Goal: Information Seeking & Learning: Learn about a topic

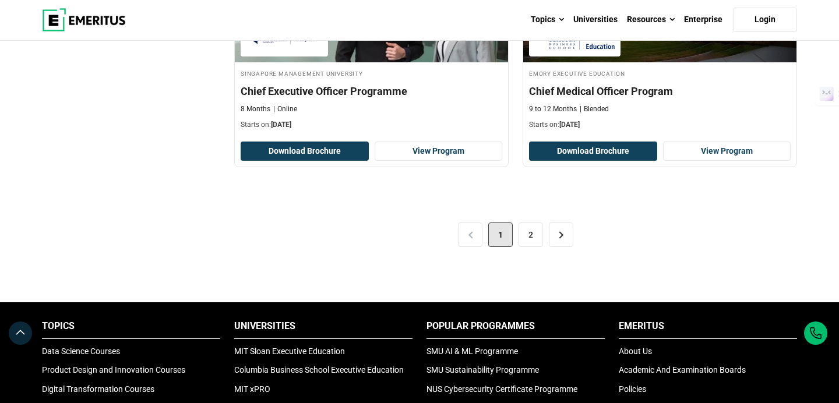
scroll to position [2502, 0]
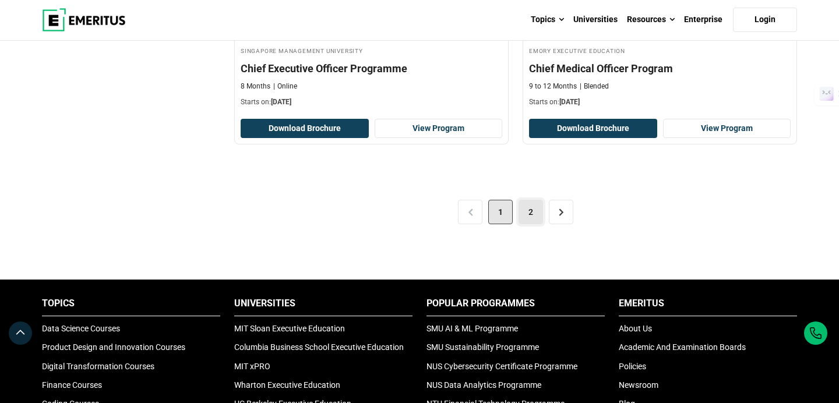
click at [532, 206] on link "2" at bounding box center [530, 212] width 24 height 24
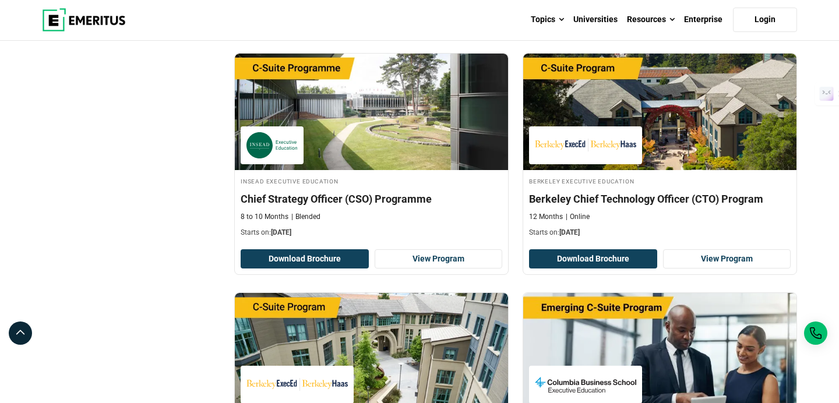
scroll to position [652, 0]
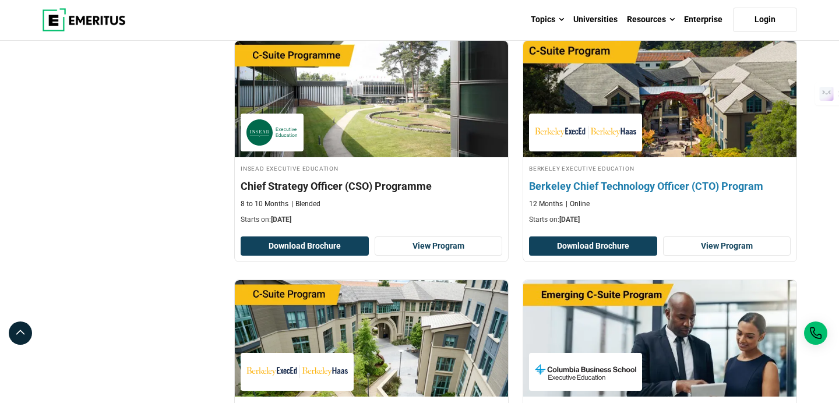
click at [632, 188] on h4 "Berkeley Chief Technology Officer (CTO) Program" at bounding box center [659, 186] width 261 height 15
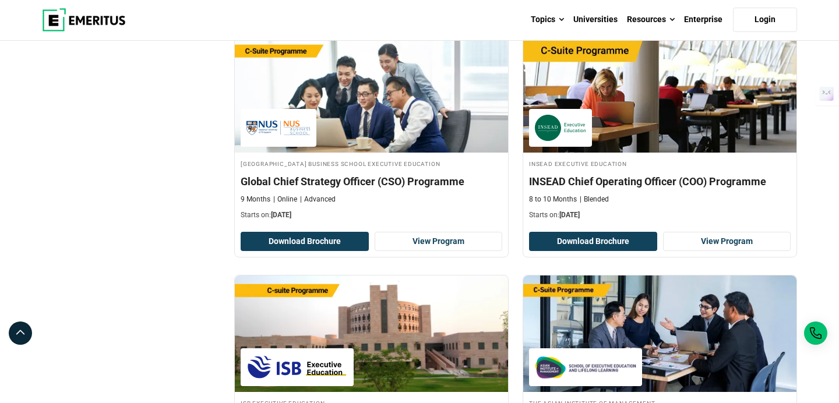
scroll to position [1617, 0]
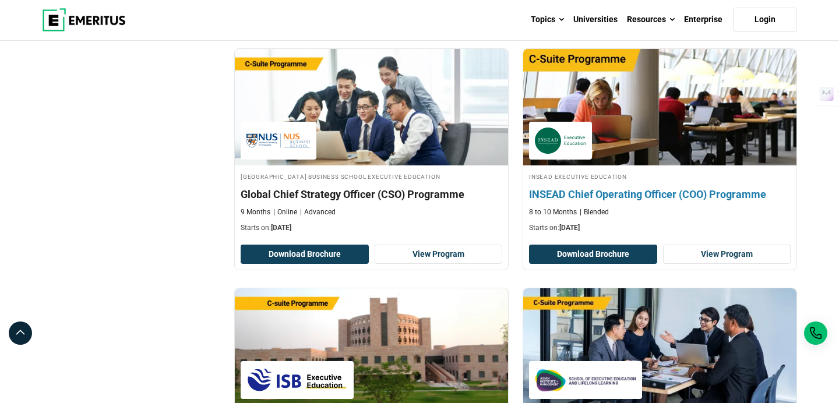
click at [655, 196] on h4 "INSEAD Chief Operating Officer (COO) Programme" at bounding box center [659, 194] width 261 height 15
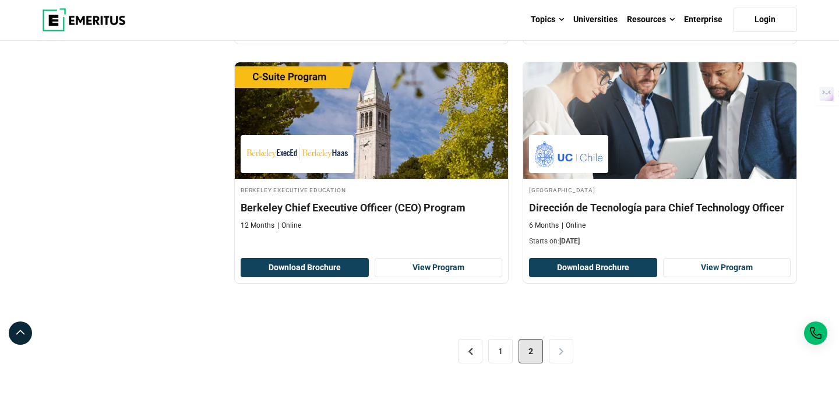
scroll to position [2339, 0]
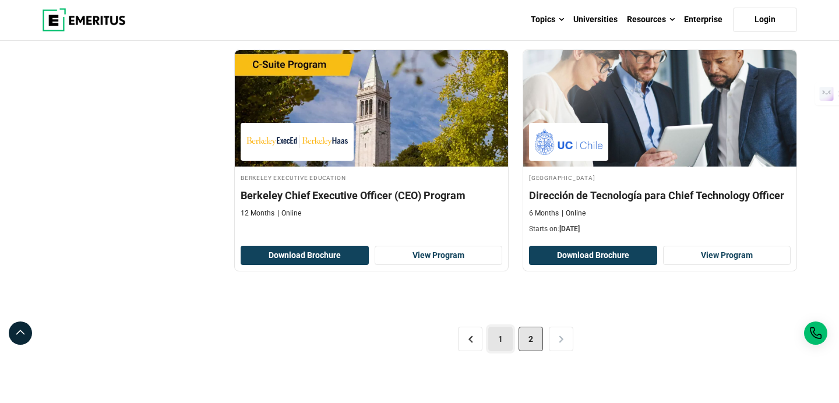
click at [500, 344] on link "1" at bounding box center [500, 339] width 24 height 24
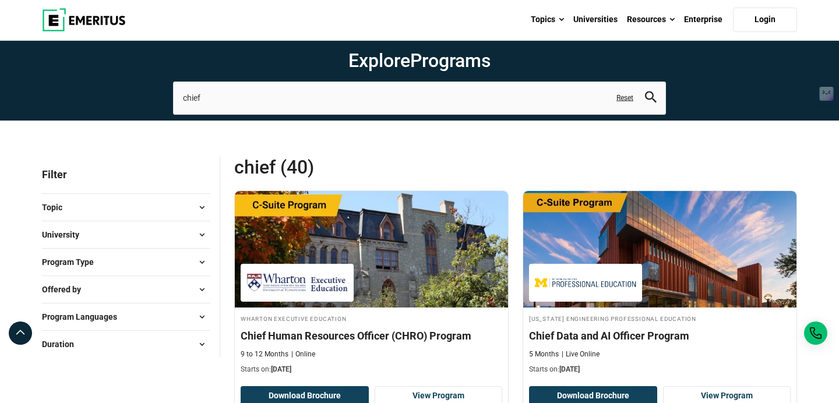
scroll to position [47, 0]
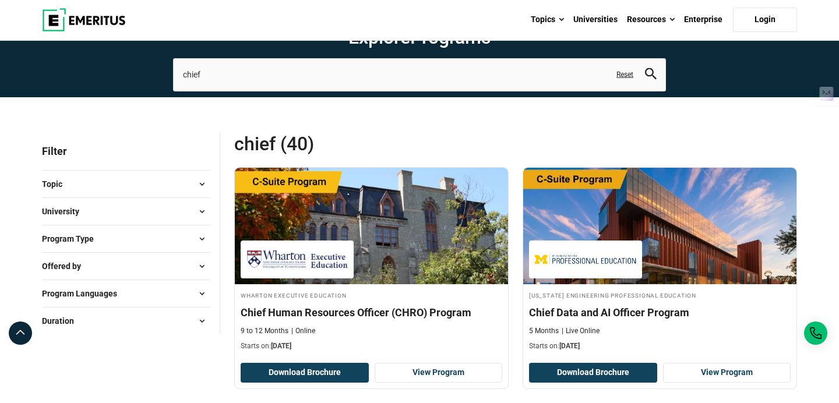
click at [87, 232] on span "Program Type" at bounding box center [72, 238] width 61 height 13
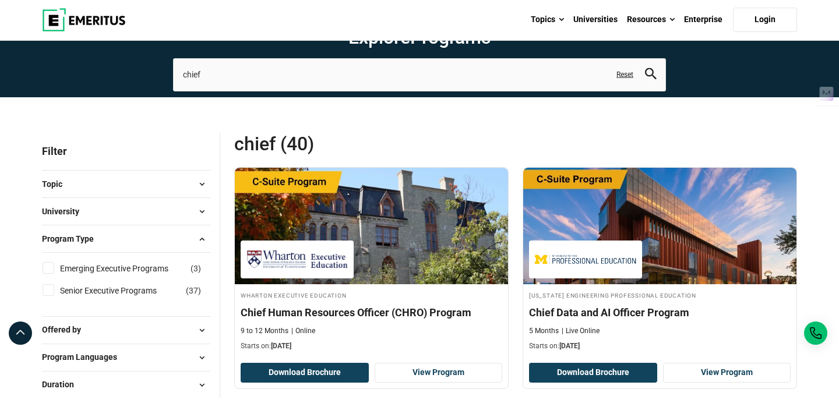
click at [72, 328] on span "Offered by" at bounding box center [66, 329] width 48 height 13
click at [62, 210] on span "University" at bounding box center [65, 211] width 47 height 13
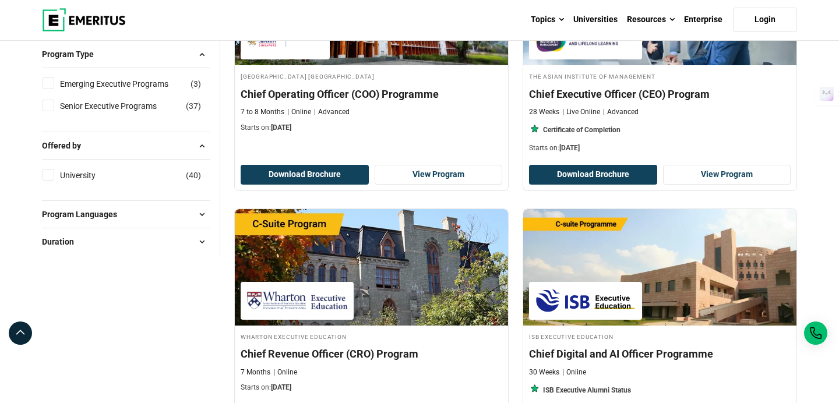
scroll to position [745, 0]
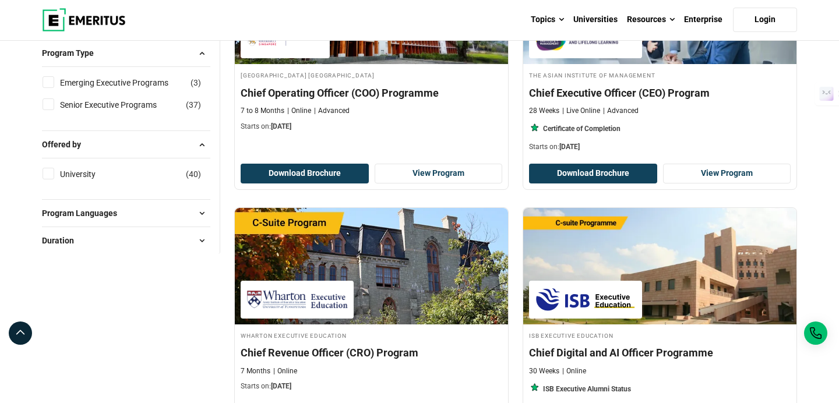
click at [110, 220] on span "Program Languages" at bounding box center [84, 213] width 84 height 13
click at [71, 311] on span "Duration" at bounding box center [62, 304] width 41 height 13
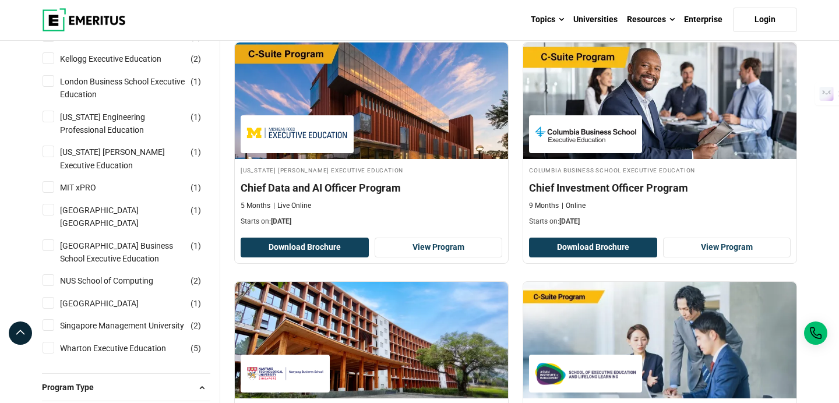
scroll to position [396, 0]
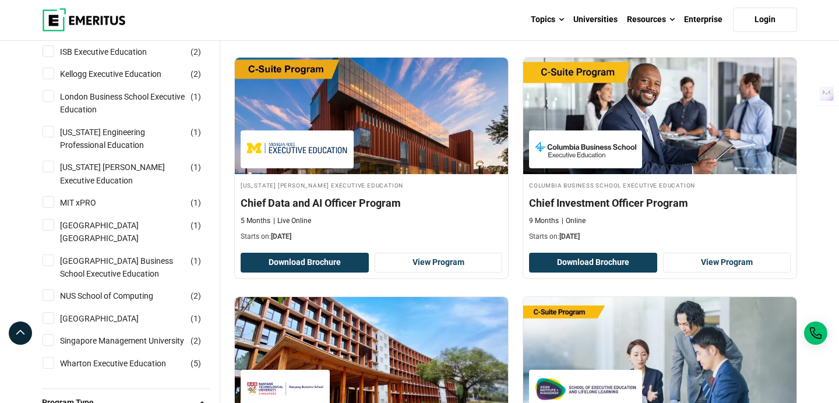
click at [52, 261] on input "National University of Singapore Business School Executive Education ( 1 )" at bounding box center [49, 260] width 12 height 12
checkbox input "true"
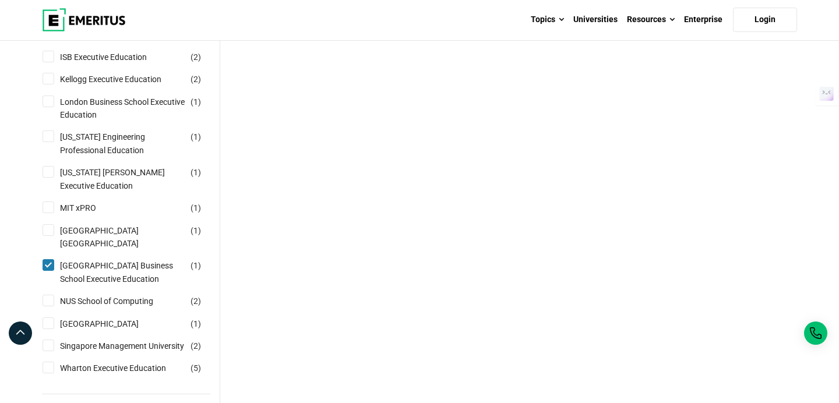
scroll to position [443, 0]
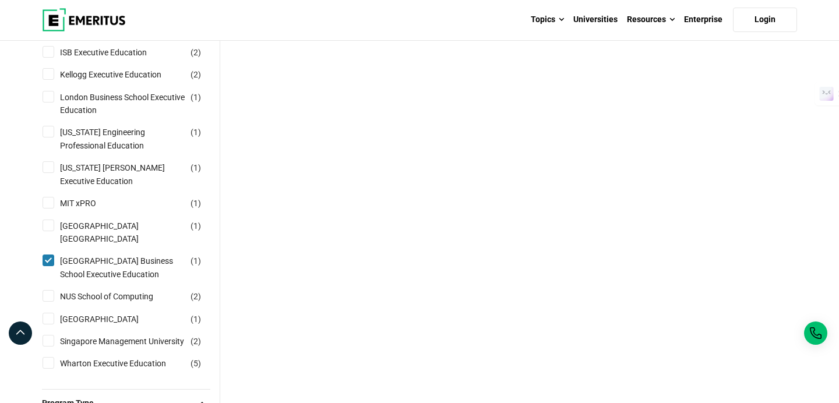
click at [46, 264] on input "[GEOGRAPHIC_DATA] Business School Executive Education ( 1 )" at bounding box center [49, 260] width 12 height 12
checkbox input "false"
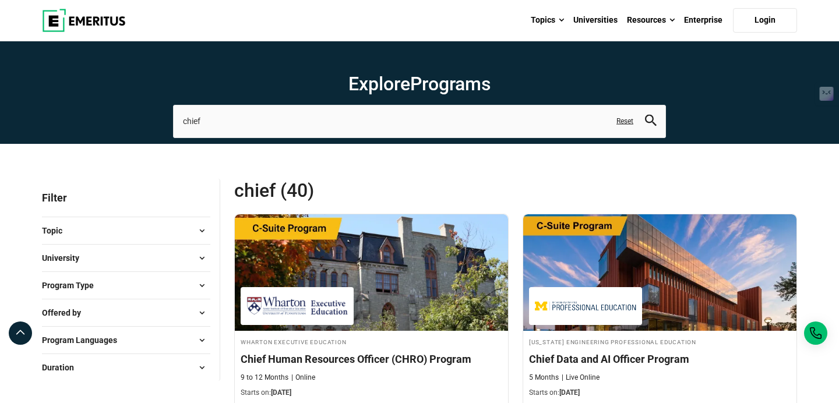
click at [60, 254] on span "University" at bounding box center [65, 258] width 47 height 13
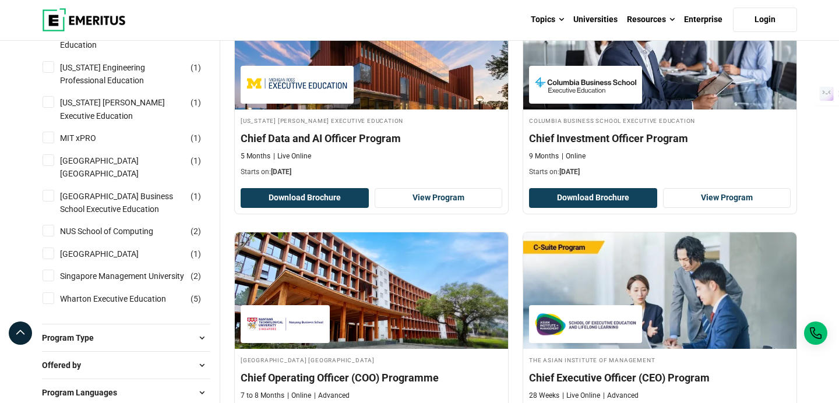
scroll to position [466, 0]
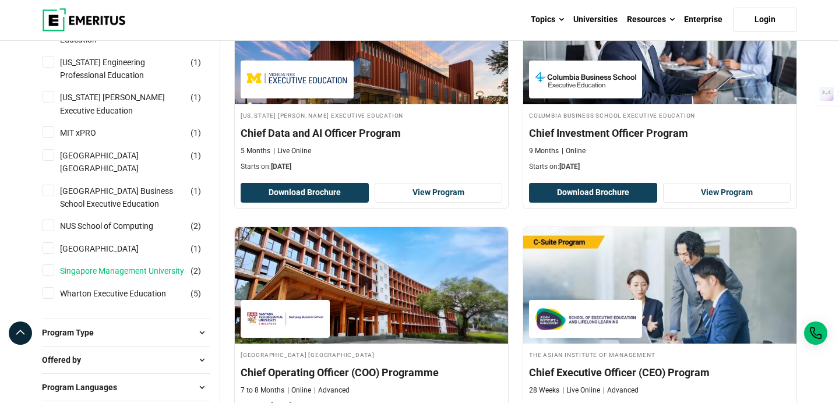
click at [87, 277] on link "Singapore Management University" at bounding box center [133, 270] width 147 height 13
checkbox input "true"
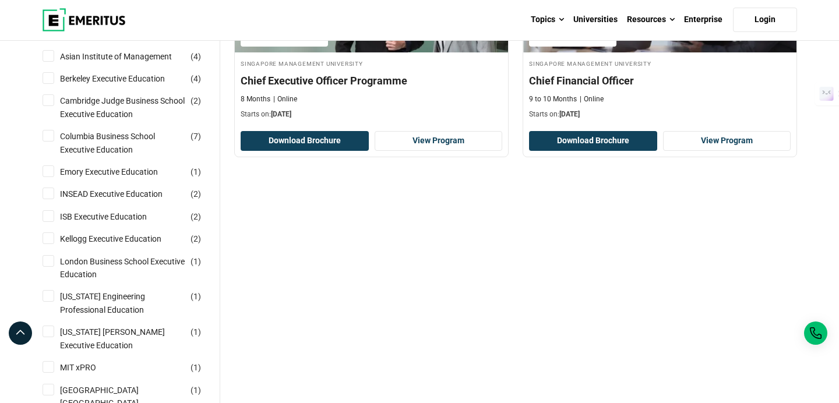
scroll to position [279, 0]
click at [324, 312] on div "chief (2) Filters Reset all × Singapore Management University × Singapore Manag…" at bounding box center [515, 385] width 576 height 971
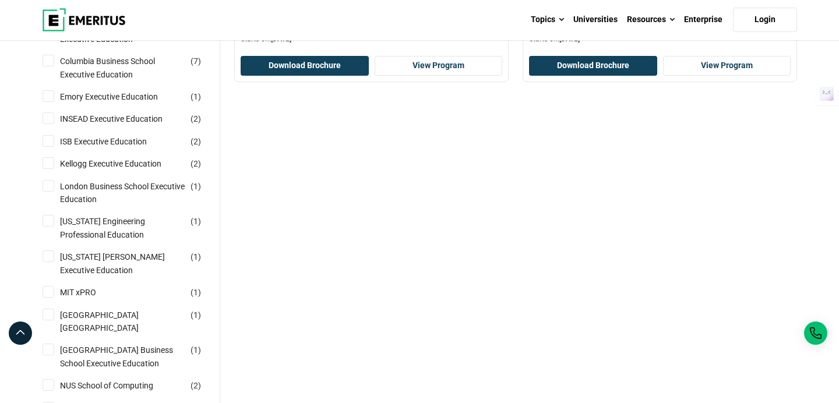
scroll to position [368, 0]
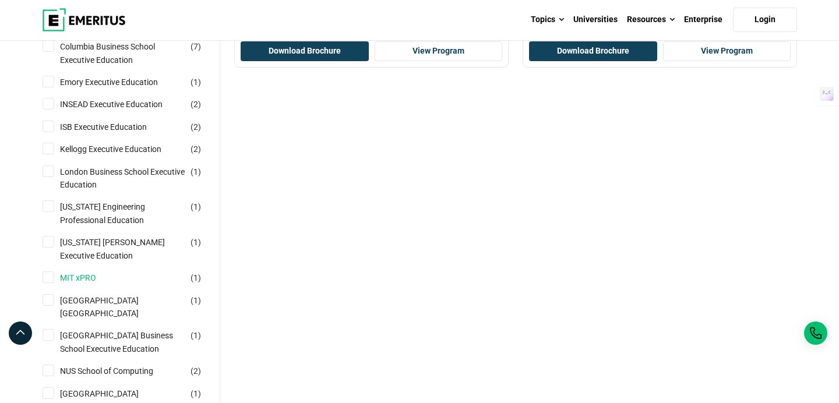
click at [91, 277] on link "MIT xPRO" at bounding box center [89, 277] width 59 height 13
checkbox input "true"
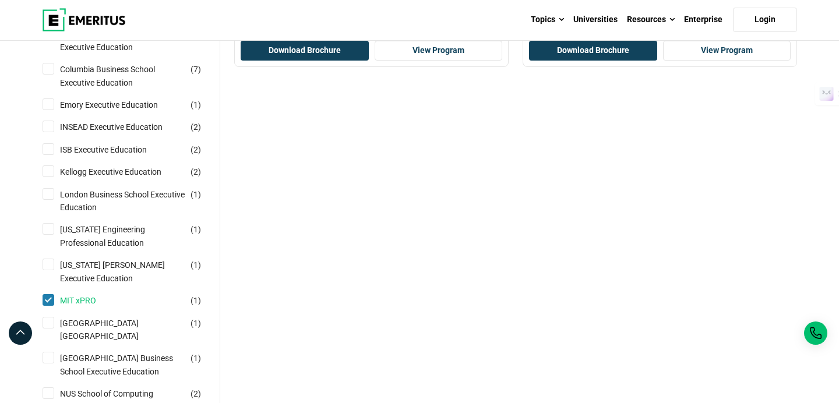
scroll to position [345, 0]
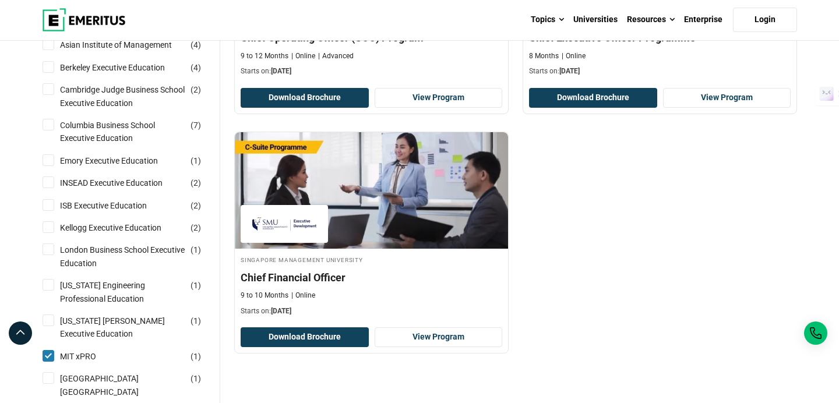
scroll to position [326, 0]
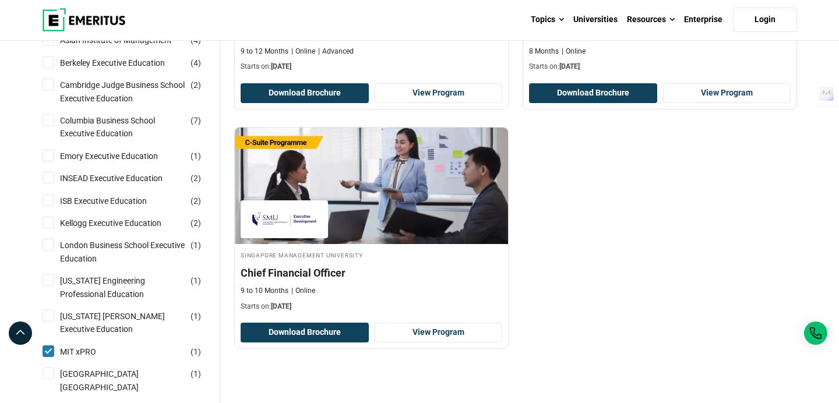
click at [50, 352] on input "MIT xPRO ( 1 )" at bounding box center [49, 351] width 12 height 12
checkbox input "false"
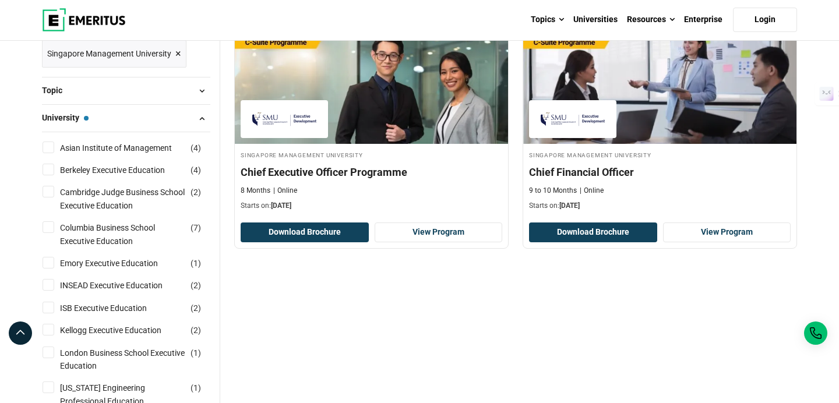
scroll to position [195, 0]
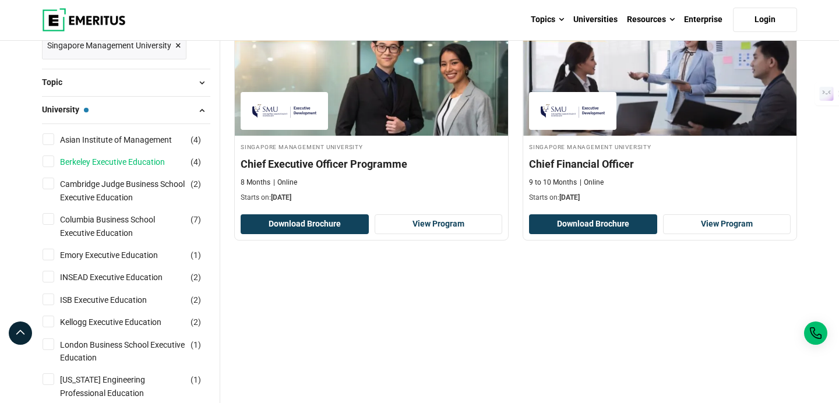
click at [109, 162] on link "Berkeley Executive Education" at bounding box center [124, 161] width 128 height 13
checkbox input "true"
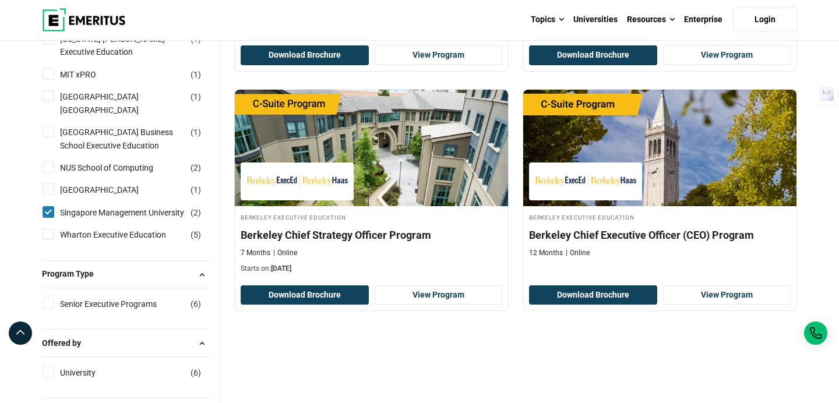
scroll to position [606, 0]
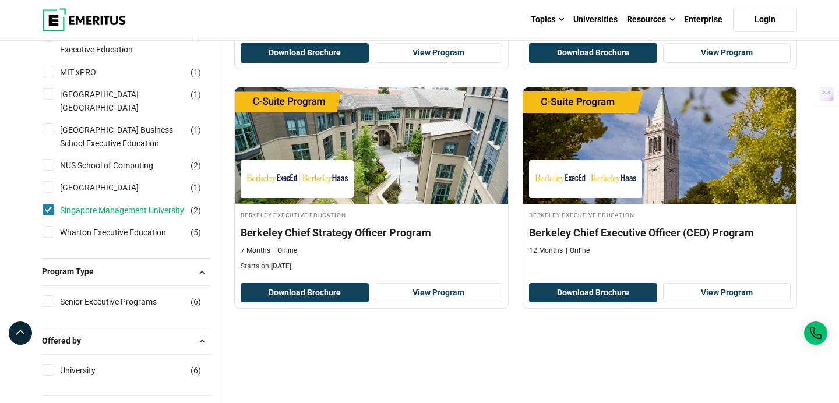
click at [86, 217] on link "Singapore Management University" at bounding box center [133, 210] width 147 height 13
checkbox input "false"
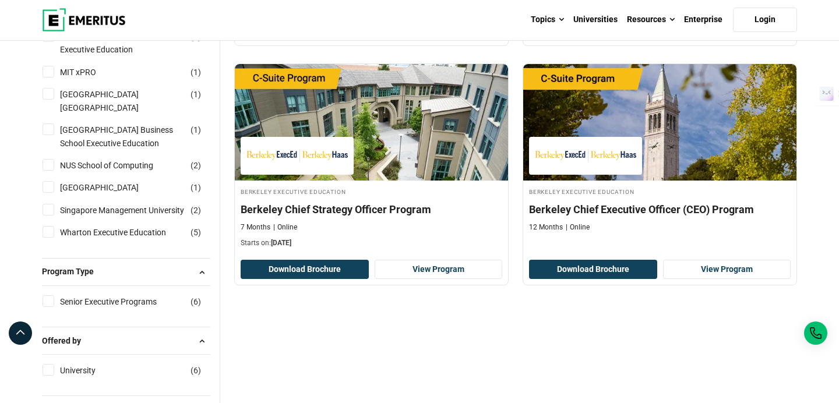
click at [334, 320] on div at bounding box center [515, 320] width 563 height 35
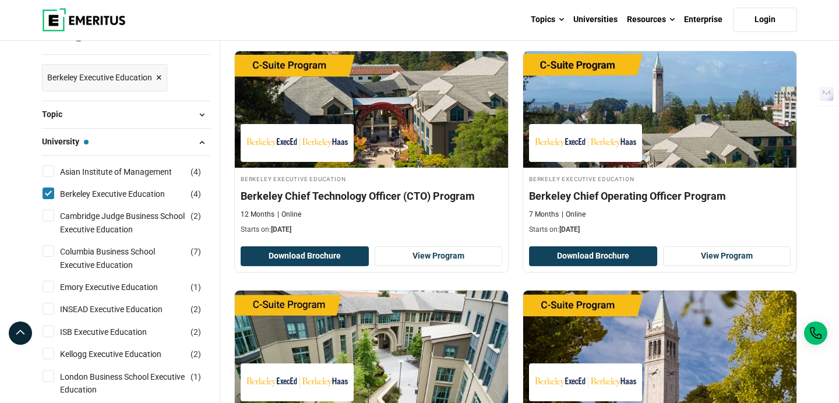
scroll to position [186, 0]
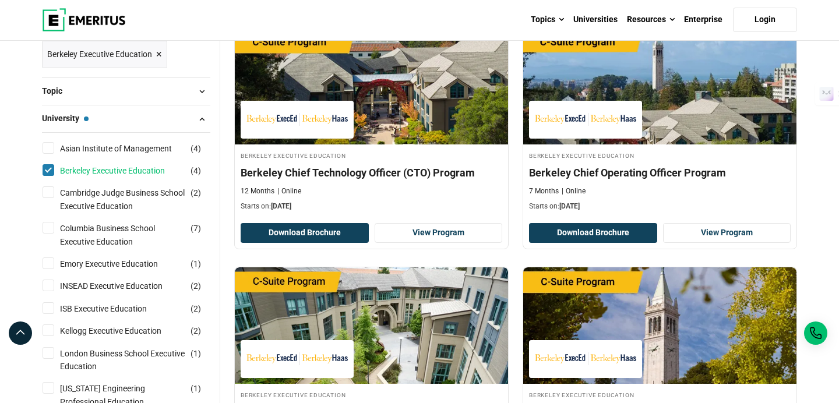
click at [129, 168] on link "Berkeley Executive Education" at bounding box center [124, 170] width 128 height 13
checkbox input "false"
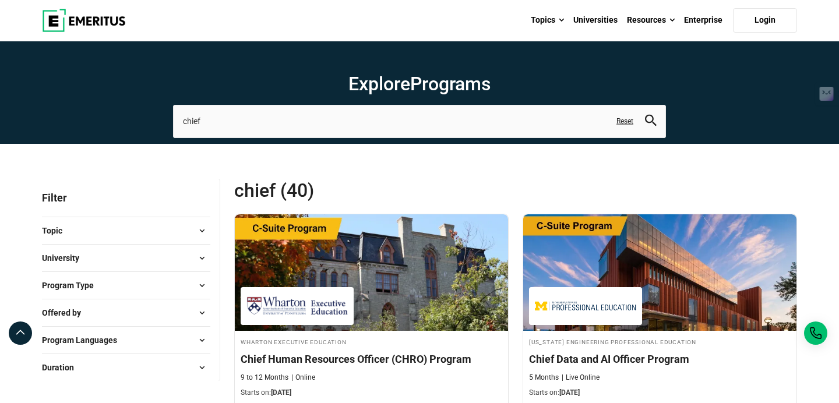
click at [80, 262] on span "University" at bounding box center [65, 258] width 47 height 13
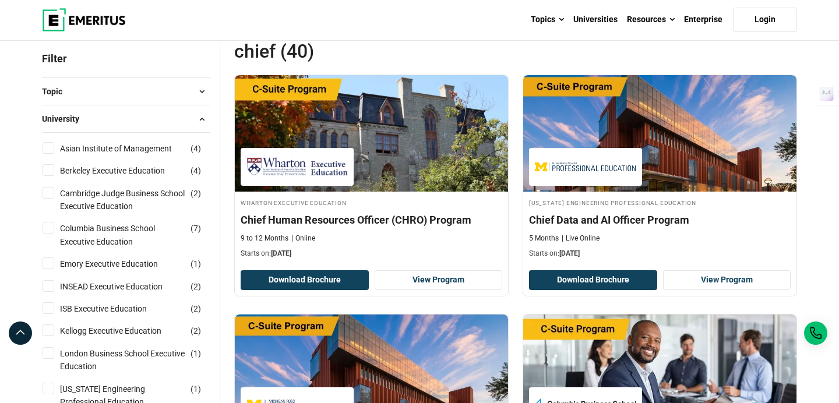
scroll to position [140, 0]
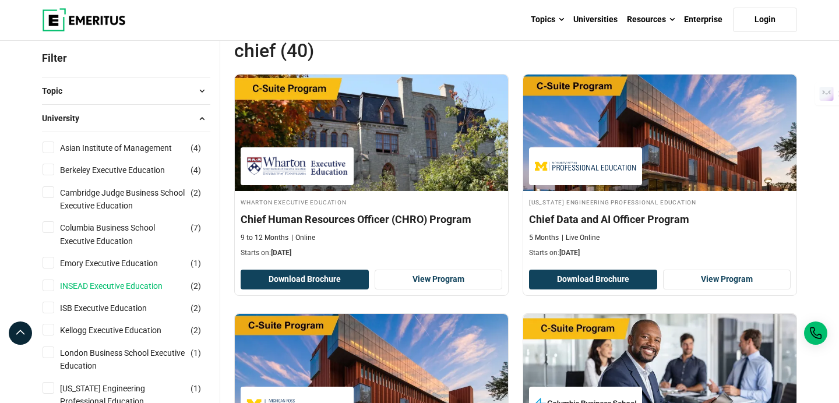
click at [97, 285] on link "INSEAD Executive Education" at bounding box center [123, 286] width 126 height 13
checkbox input "true"
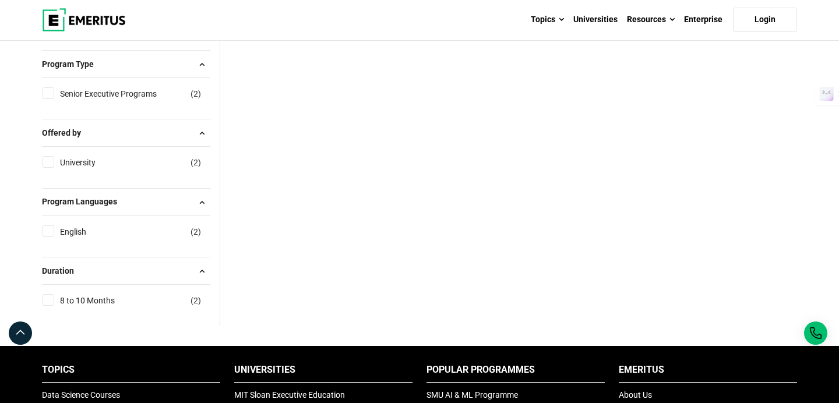
scroll to position [790, 0]
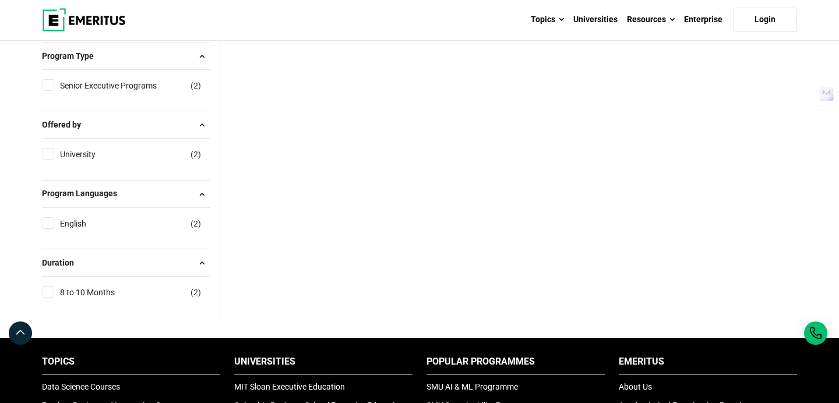
click at [49, 298] on input "8 to 10 Months ( 2 )" at bounding box center [49, 292] width 12 height 12
checkbox input "true"
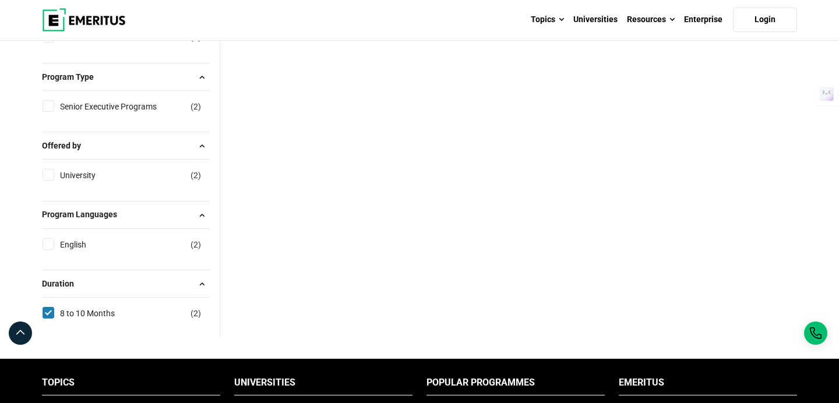
scroll to position [766, 0]
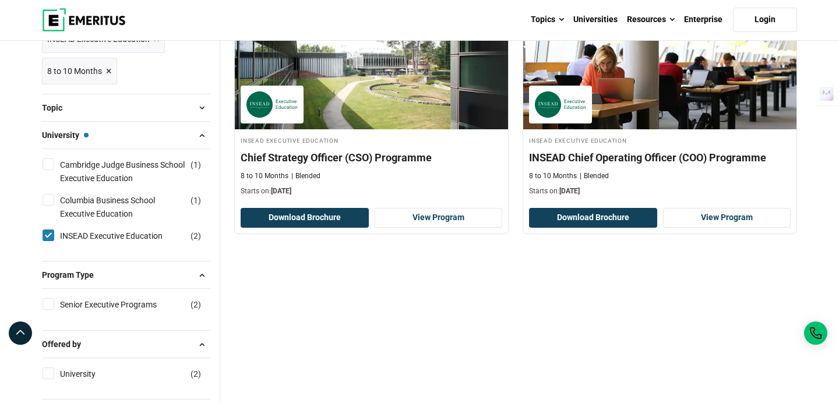
scroll to position [210, 0]
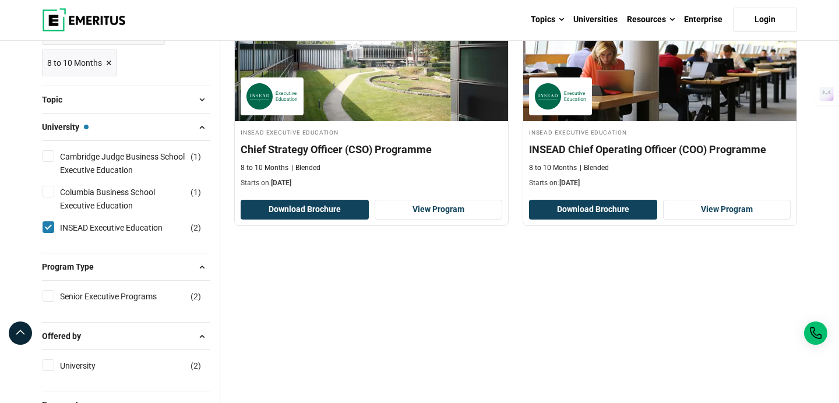
click at [47, 226] on input "INSEAD Executive Education ( 2 )" at bounding box center [49, 227] width 12 height 12
checkbox input "false"
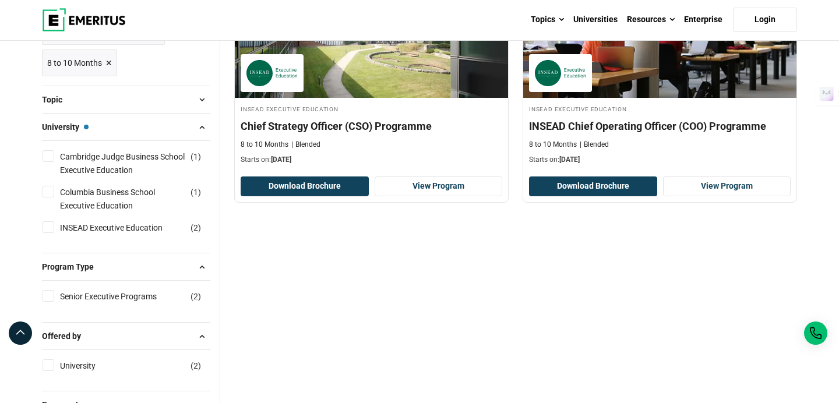
click at [69, 132] on span "University — INSEAD Executive Education" at bounding box center [65, 127] width 47 height 13
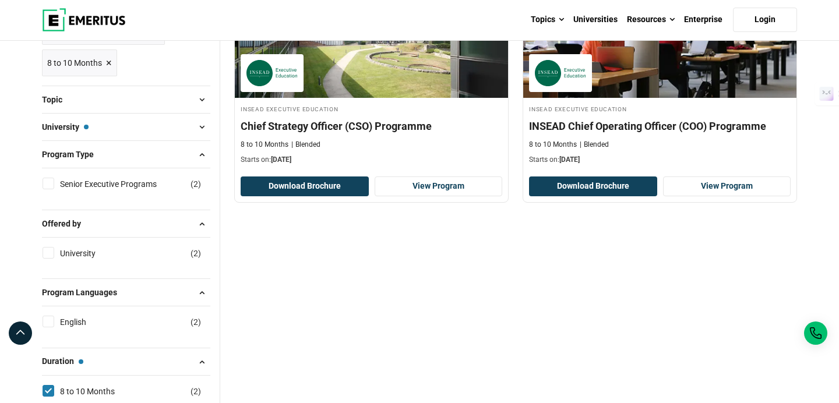
click at [69, 132] on span "University — INSEAD Executive Education" at bounding box center [65, 127] width 47 height 13
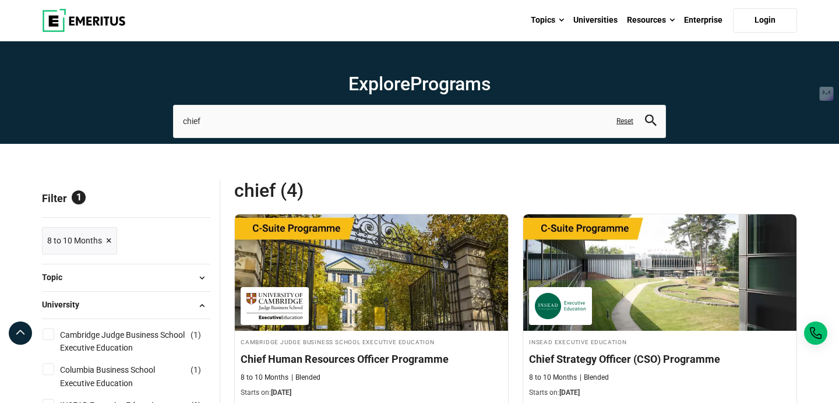
click at [109, 238] on span "×" at bounding box center [109, 240] width 6 height 17
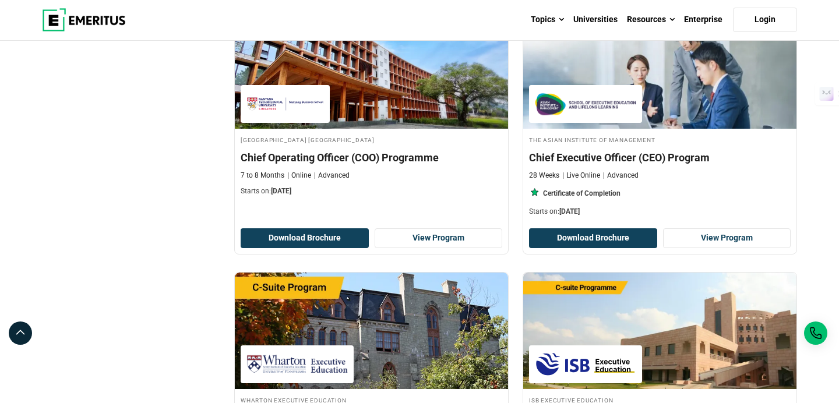
scroll to position [675, 0]
